Goal: Information Seeking & Learning: Learn about a topic

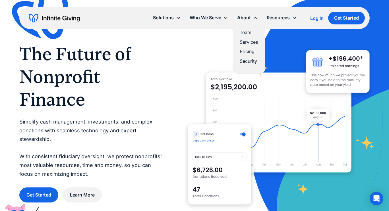
click at [244, 31] on link "Team" at bounding box center [249, 33] width 18 height 8
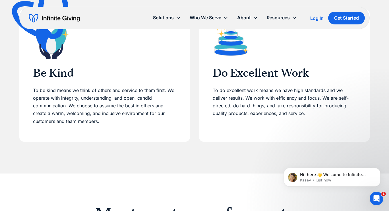
scroll to position [175, 0]
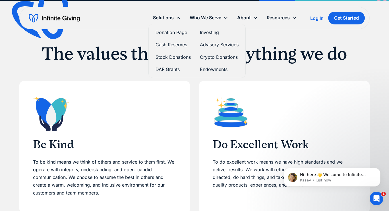
click at [209, 33] on link "Investing" at bounding box center [219, 33] width 39 height 8
